Goal: Check status: Check status

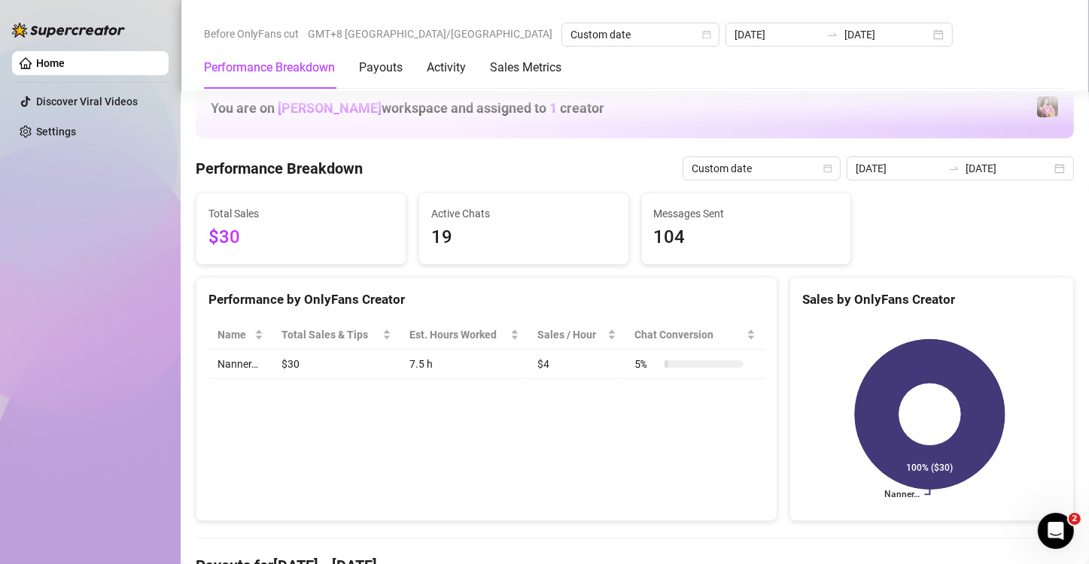
scroll to position [290, 0]
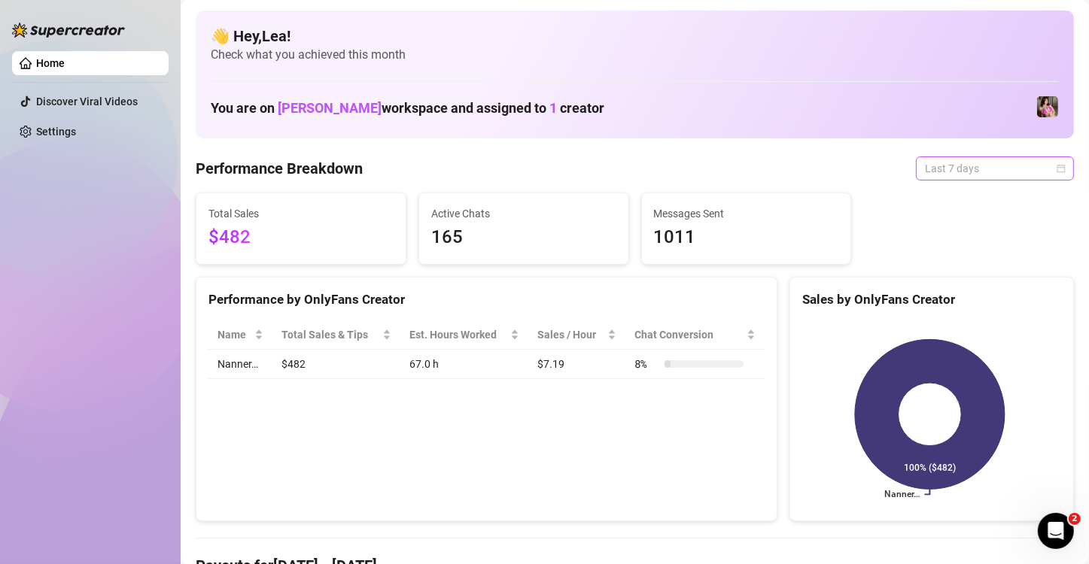
click at [1049, 166] on div "Last 7 days" at bounding box center [995, 168] width 158 height 24
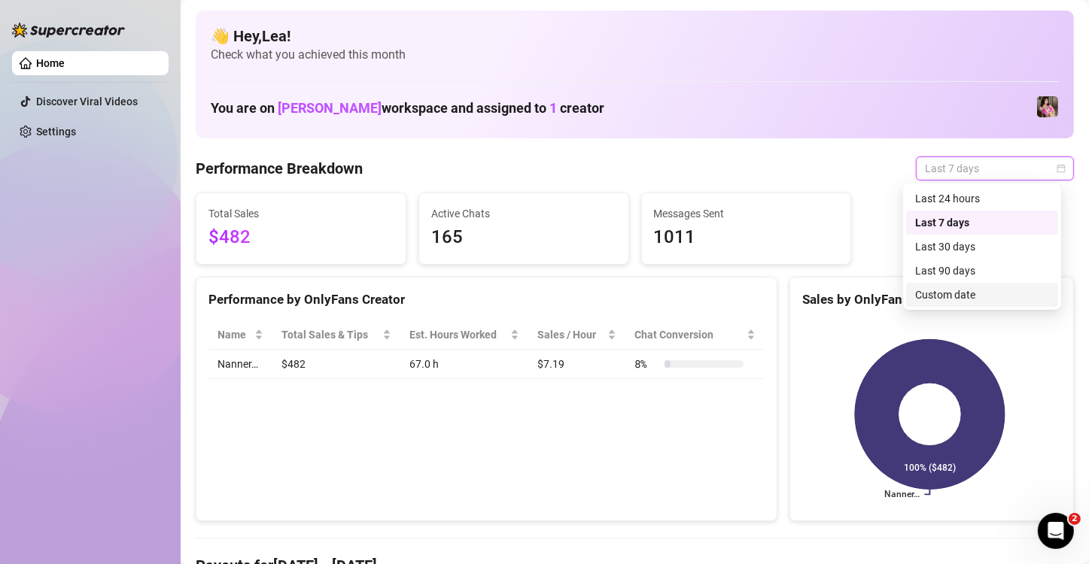
click at [964, 294] on div "Custom date" at bounding box center [982, 295] width 134 height 17
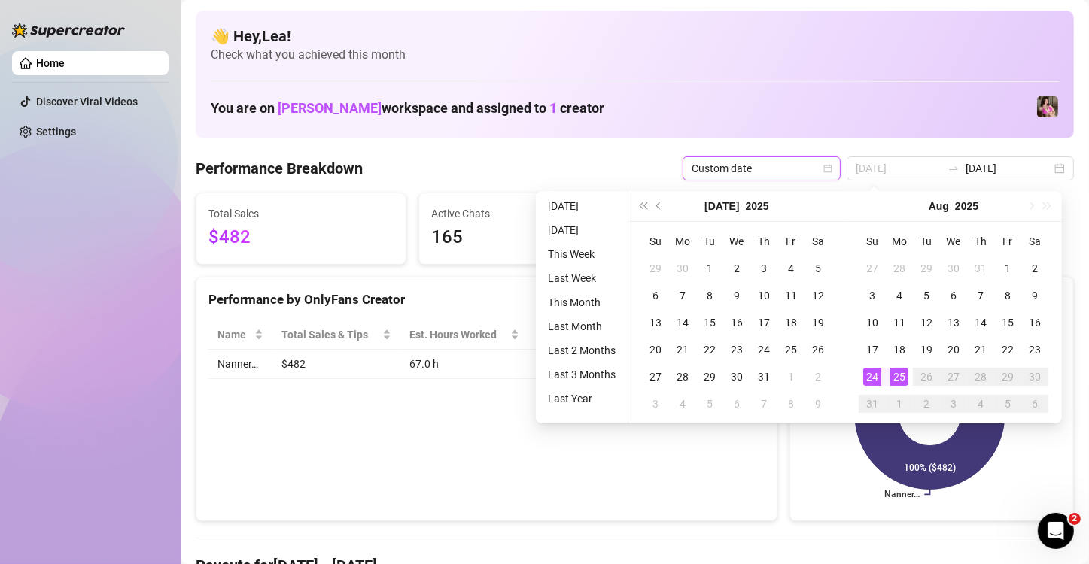
type input "[DATE]"
click at [897, 374] on div "25" at bounding box center [899, 377] width 18 height 18
click at [897, 373] on div "25" at bounding box center [899, 377] width 18 height 18
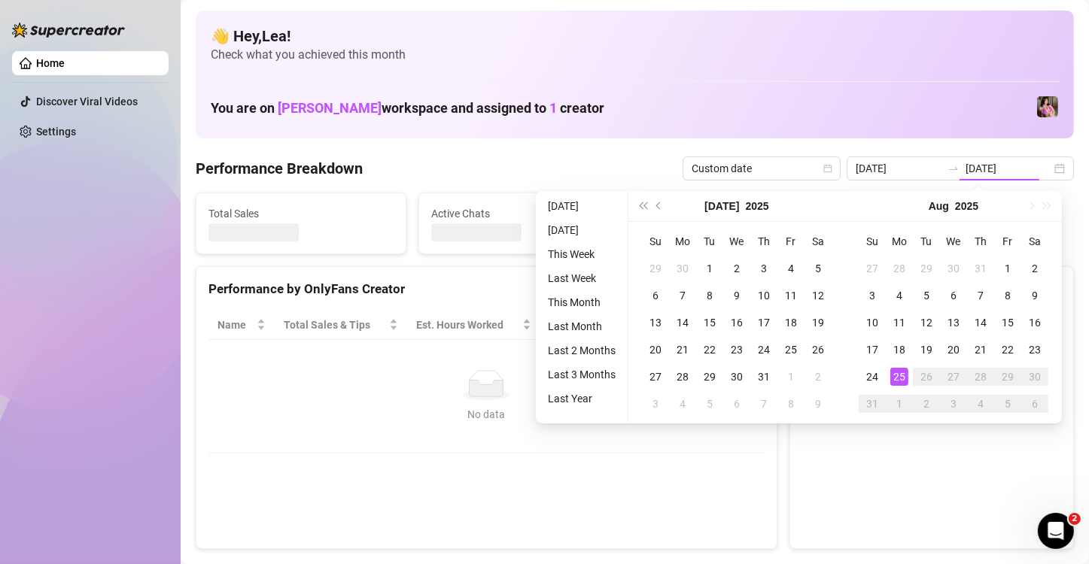
type input "[DATE]"
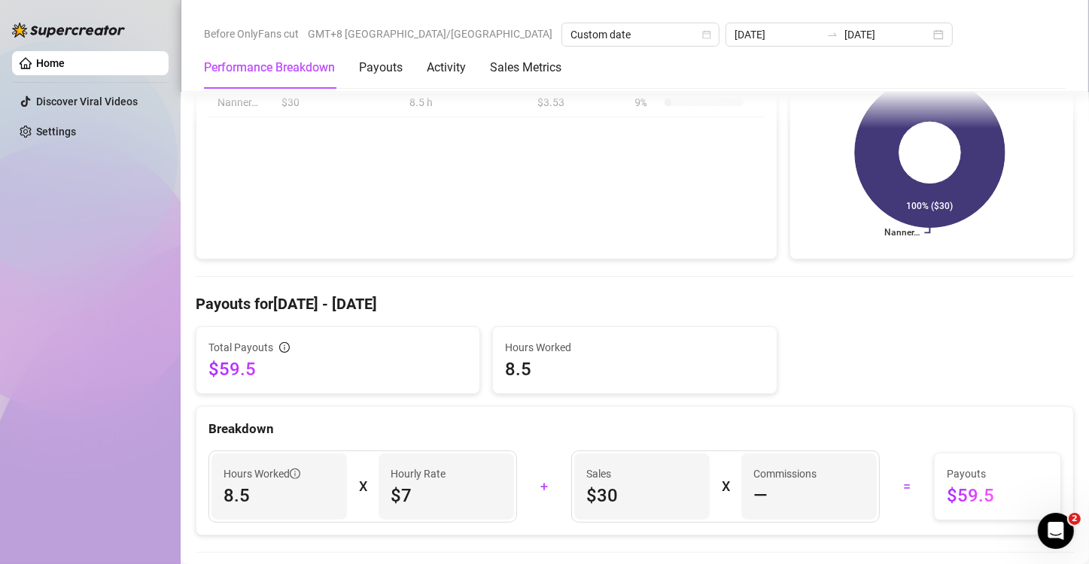
scroll to position [301, 0]
